Goal: Check status: Check status

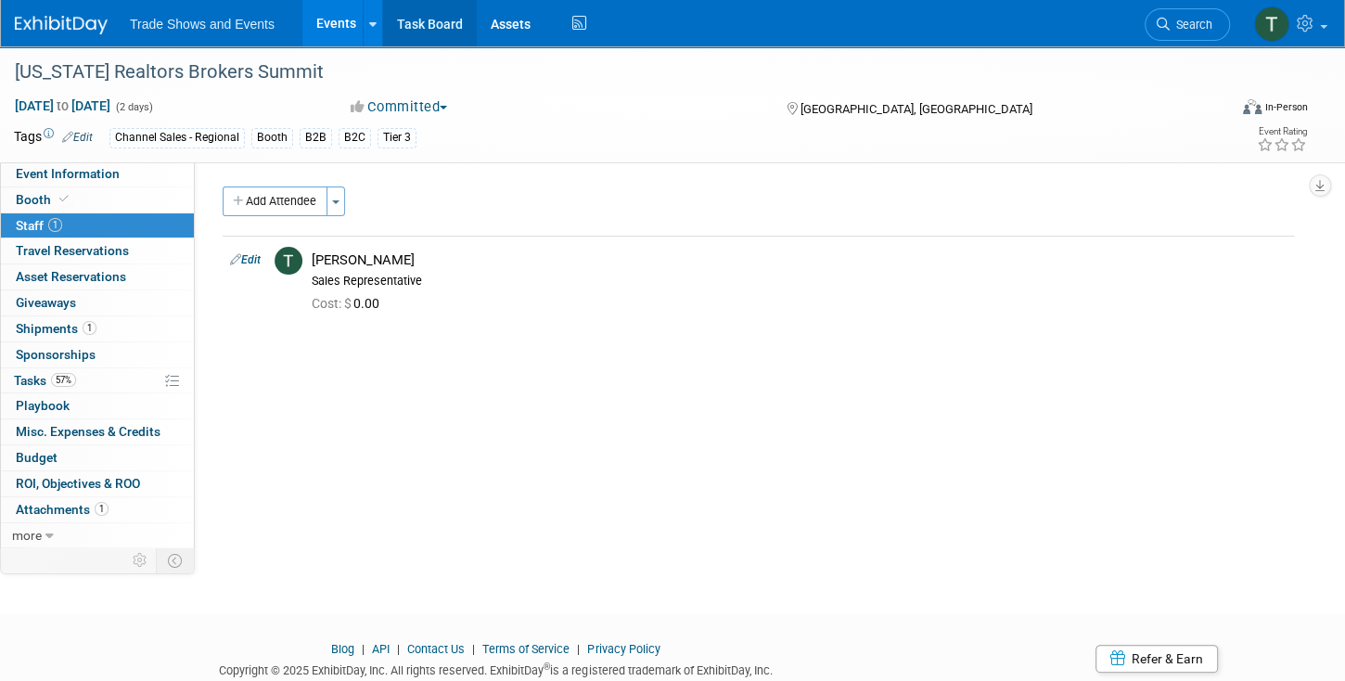
click at [439, 21] on link "Task Board" at bounding box center [430, 23] width 94 height 46
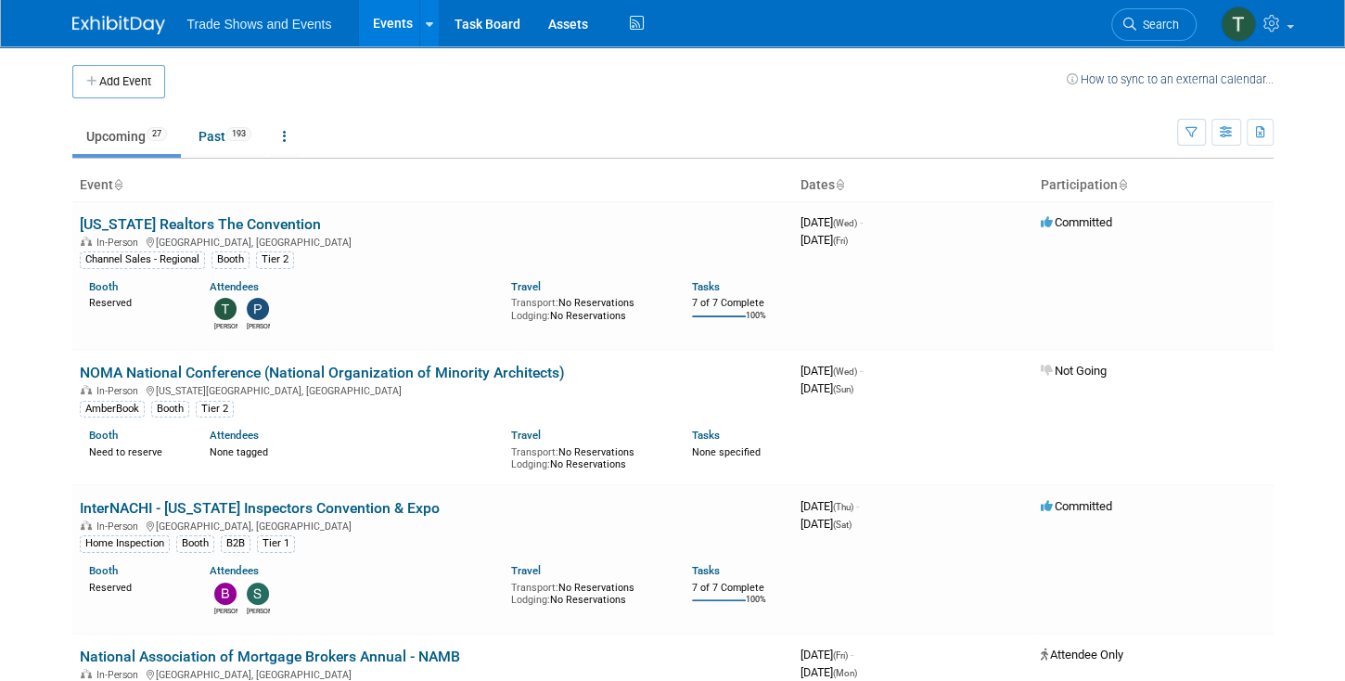
click at [257, 223] on link "[US_STATE] Realtors The Convention" at bounding box center [200, 224] width 241 height 18
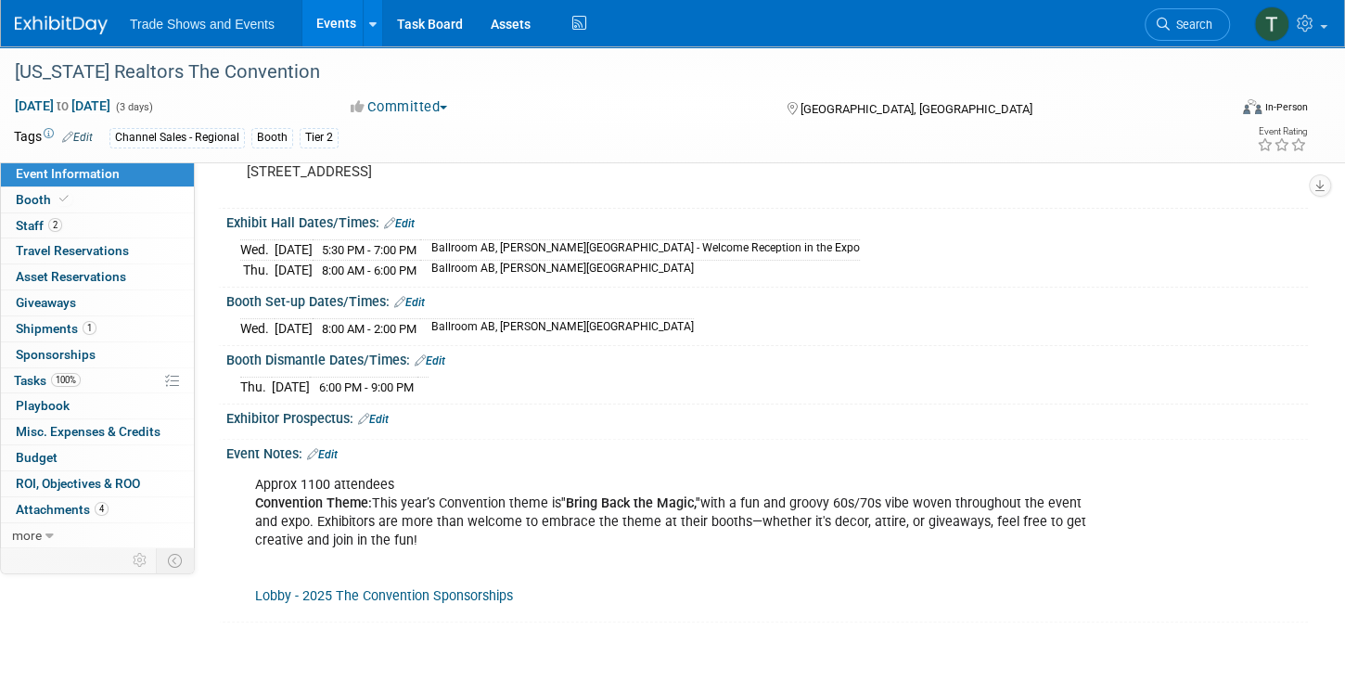
scroll to position [106, 0]
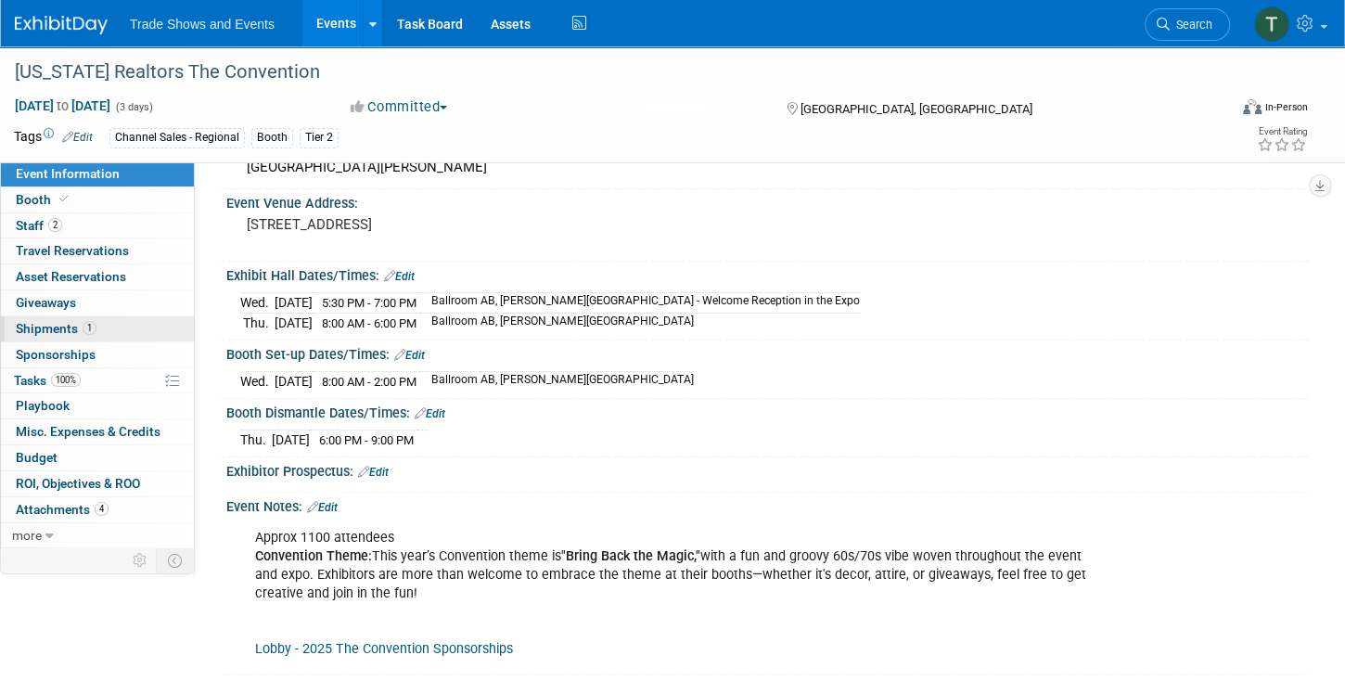
click at [53, 326] on span "Shipments 1" at bounding box center [56, 328] width 81 height 15
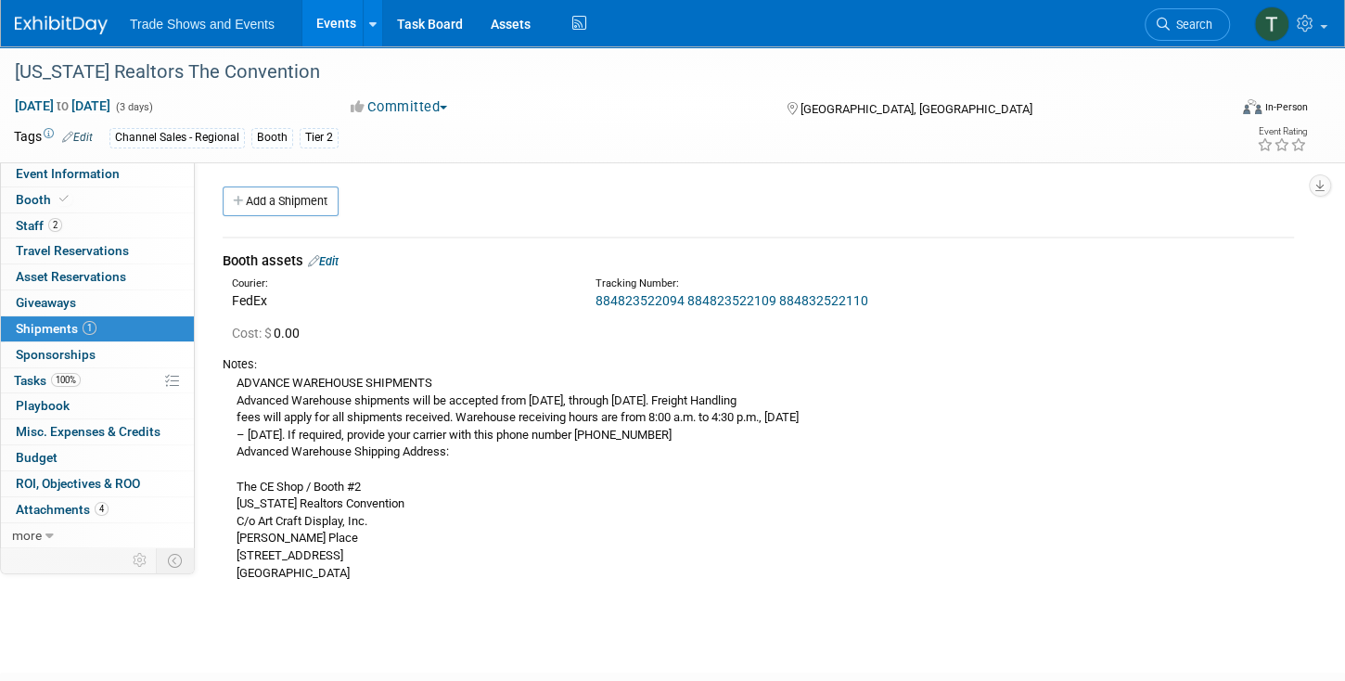
click at [658, 297] on link "884823522094 884823522109 884832522110" at bounding box center [731, 300] width 273 height 15
click at [747, 297] on link "884823522094 884823522109 884832522110" at bounding box center [731, 300] width 273 height 15
drag, startPoint x: 592, startPoint y: 299, endPoint x: 681, endPoint y: 303, distance: 89.1
click at [681, 303] on div "Tracking Number: 884823522094 884823522109 884832522110" at bounding box center [808, 292] width 454 height 33
drag, startPoint x: 681, startPoint y: 303, endPoint x: 665, endPoint y: 299, distance: 16.4
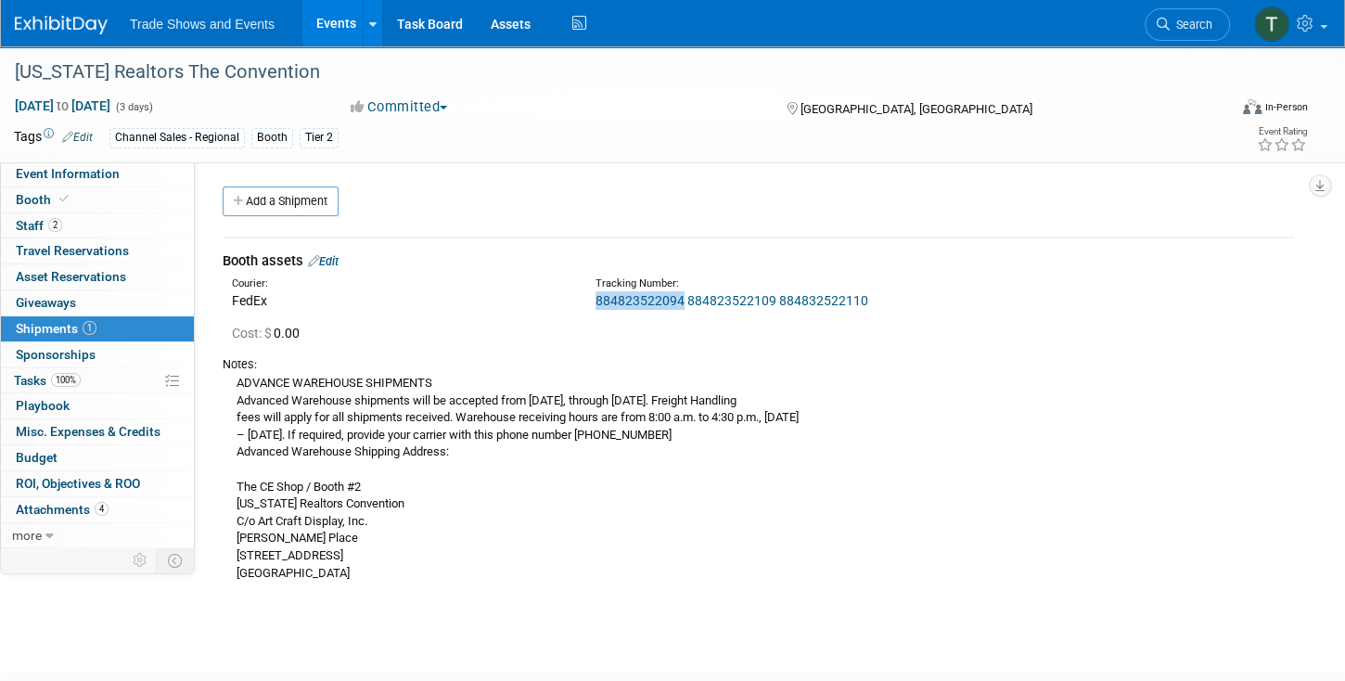
copy link "884823522094"
click at [337, 19] on link "Events" at bounding box center [336, 23] width 68 height 46
